Goal: Information Seeking & Learning: Learn about a topic

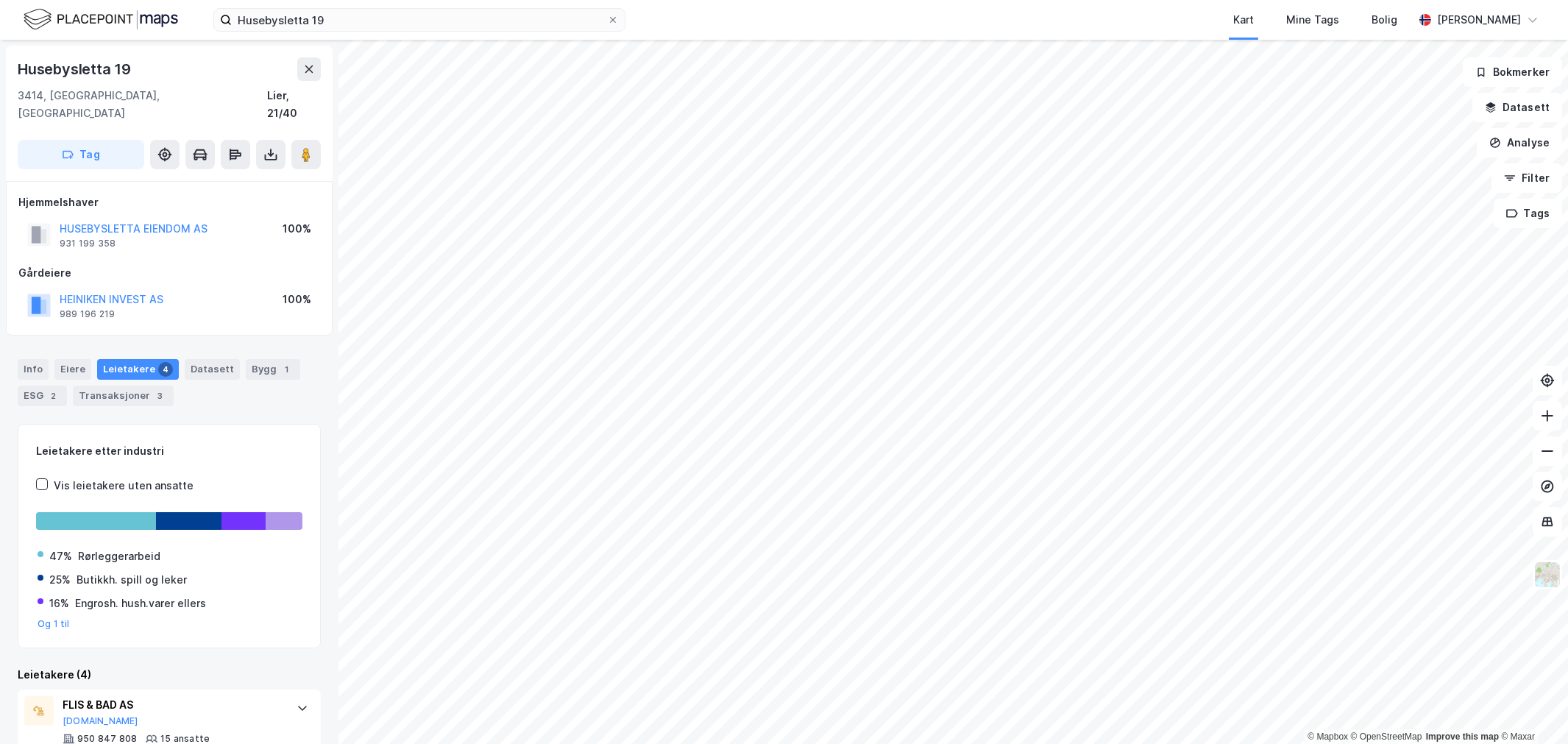
scroll to position [263, 0]
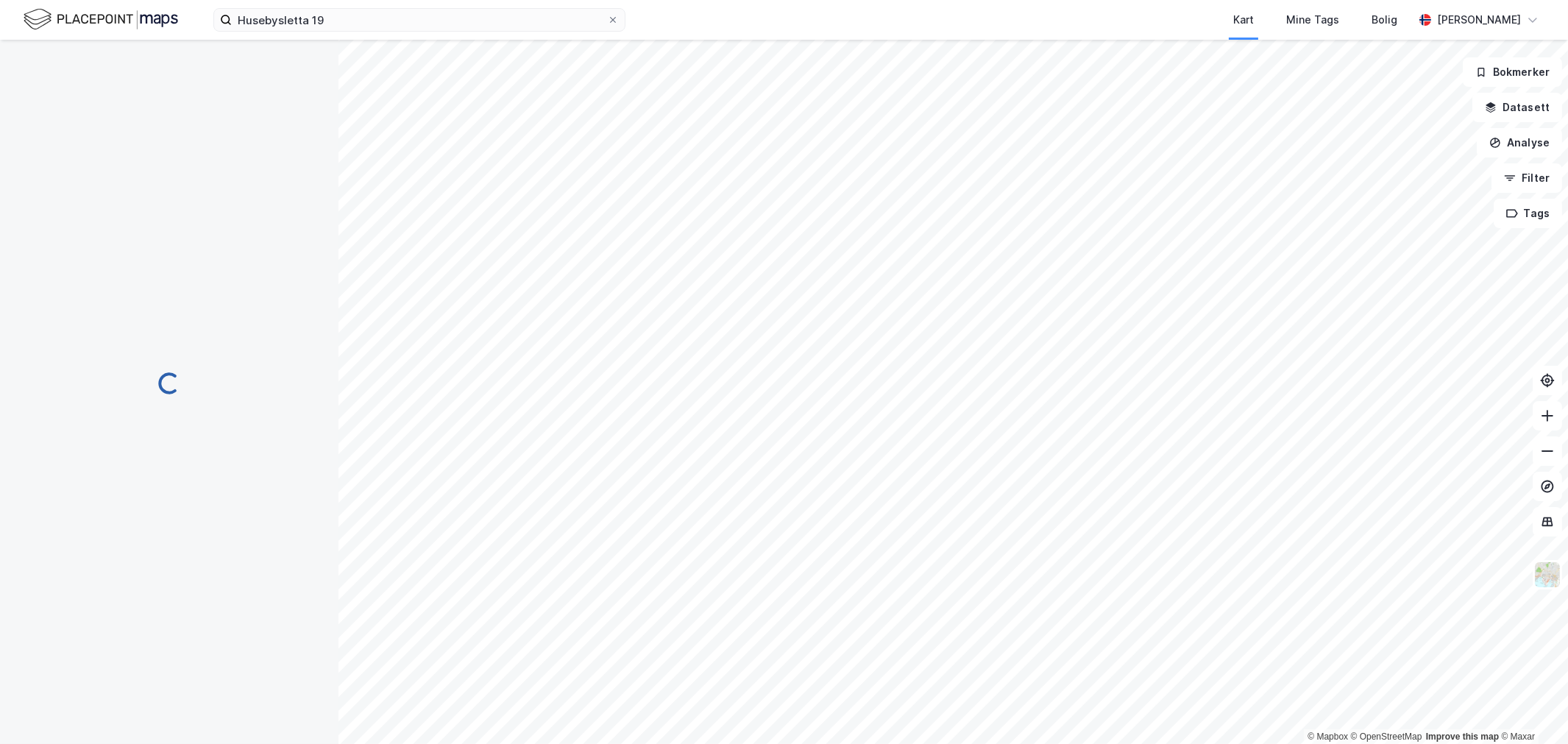
scroll to position [10, 0]
